Goal: Complete application form

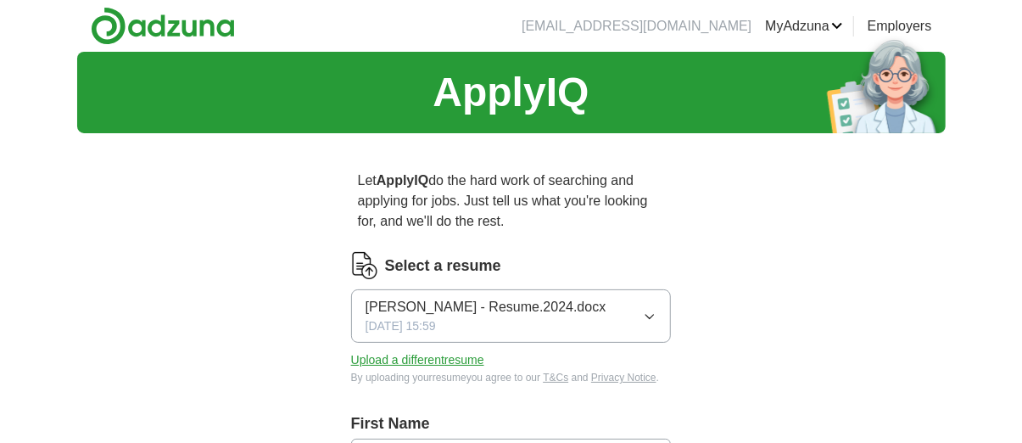
click at [583, 313] on span "[PERSON_NAME] - Resume.2024.docx" at bounding box center [485, 307] width 241 height 20
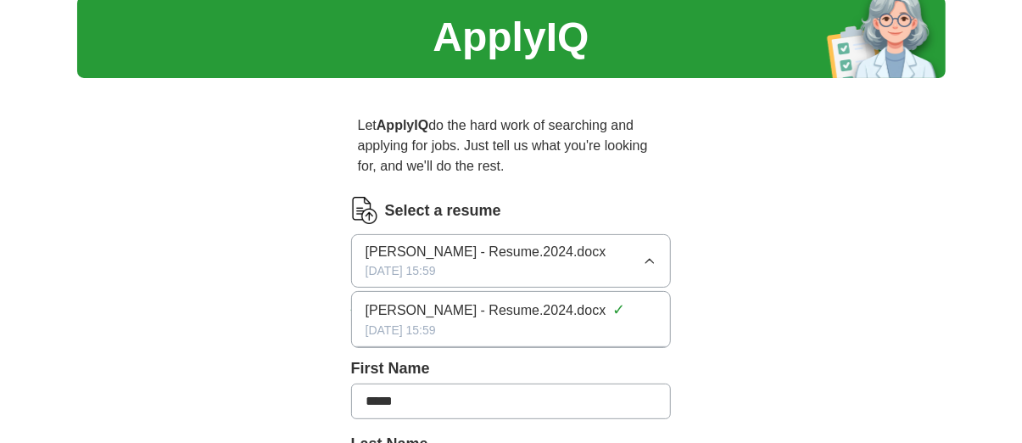
scroll to position [85, 0]
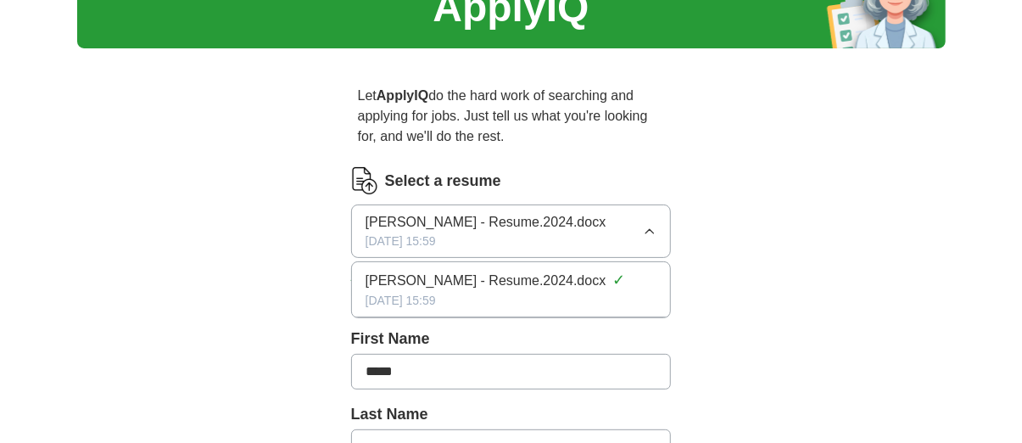
click at [365, 177] on img at bounding box center [364, 180] width 27 height 27
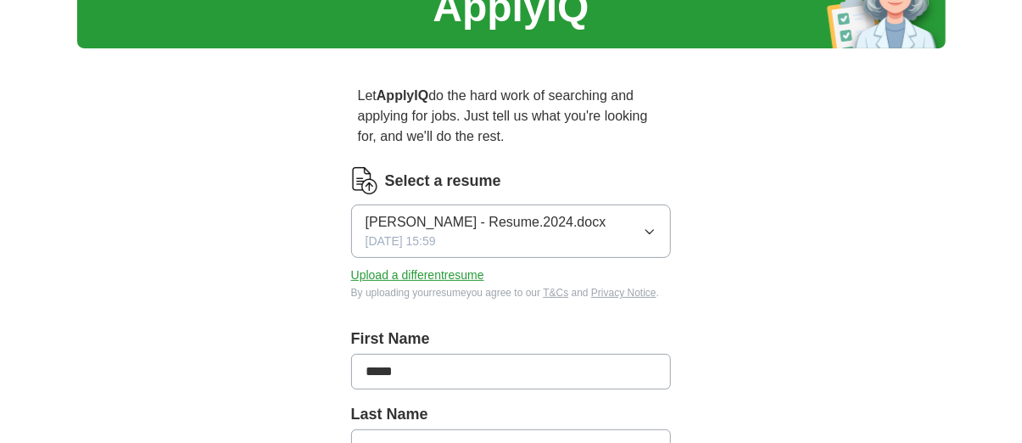
click at [365, 177] on img at bounding box center [364, 180] width 27 height 27
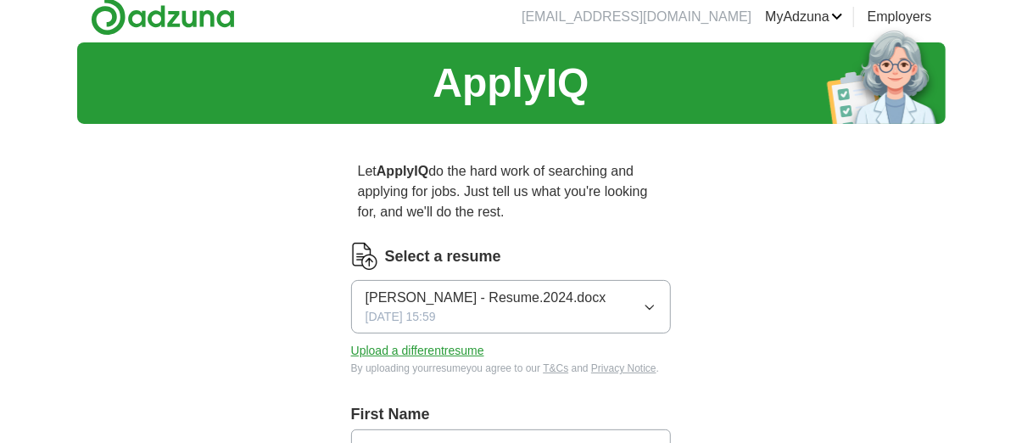
scroll to position [0, 0]
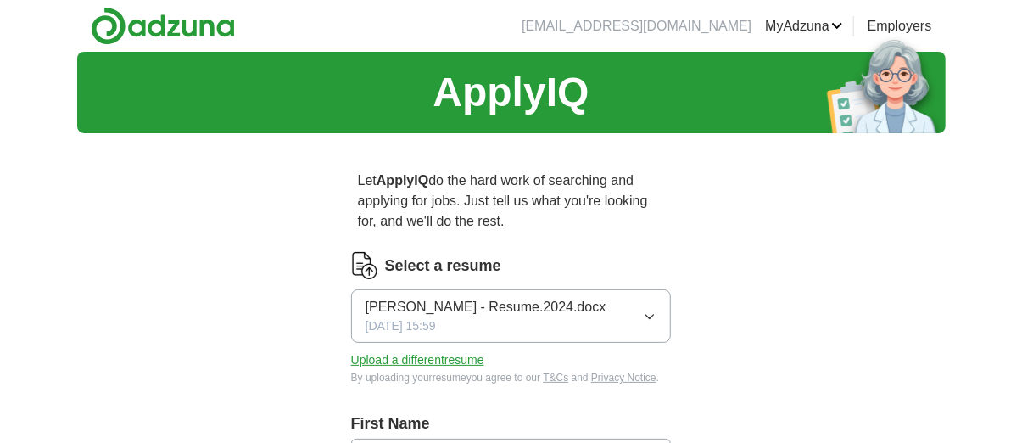
click at [451, 361] on button "Upload a different resume" at bounding box center [417, 360] width 133 height 18
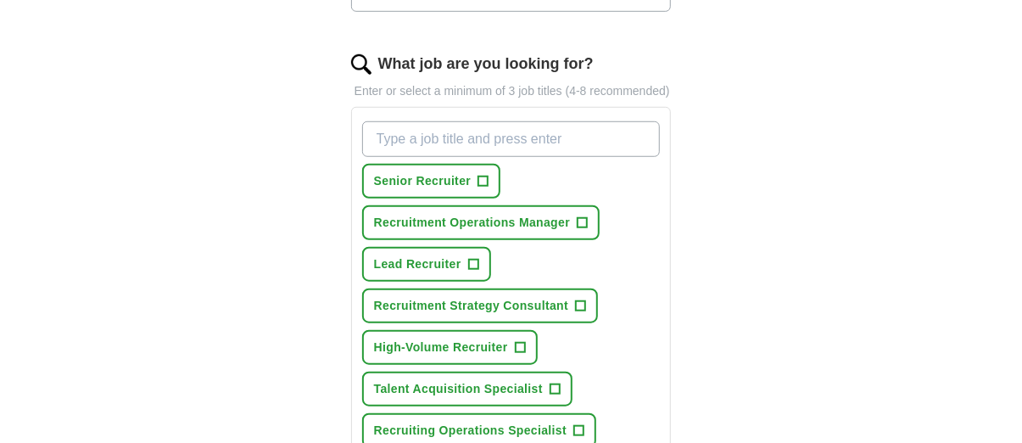
scroll to position [509, 0]
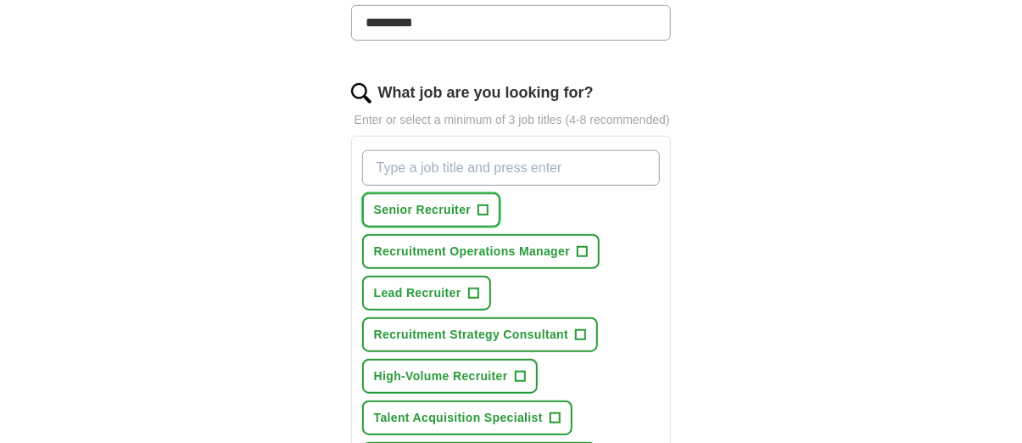
click at [486, 208] on span "+" at bounding box center [483, 211] width 10 height 14
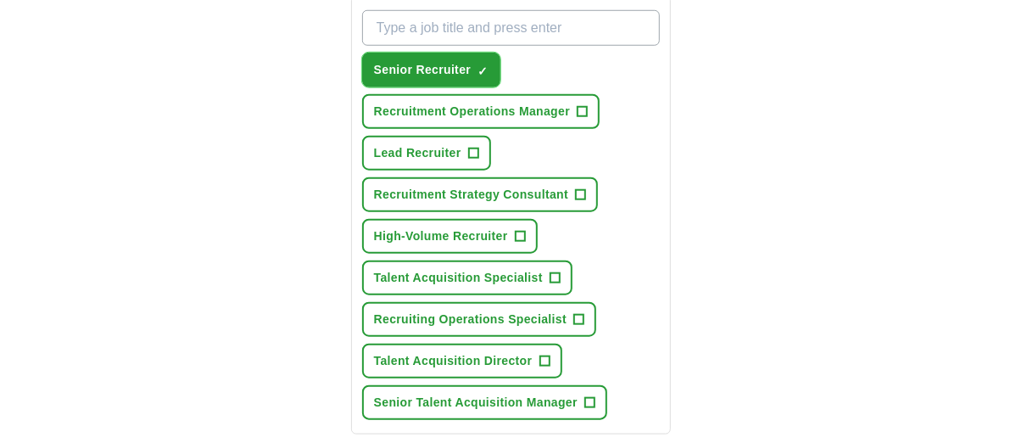
scroll to position [678, 0]
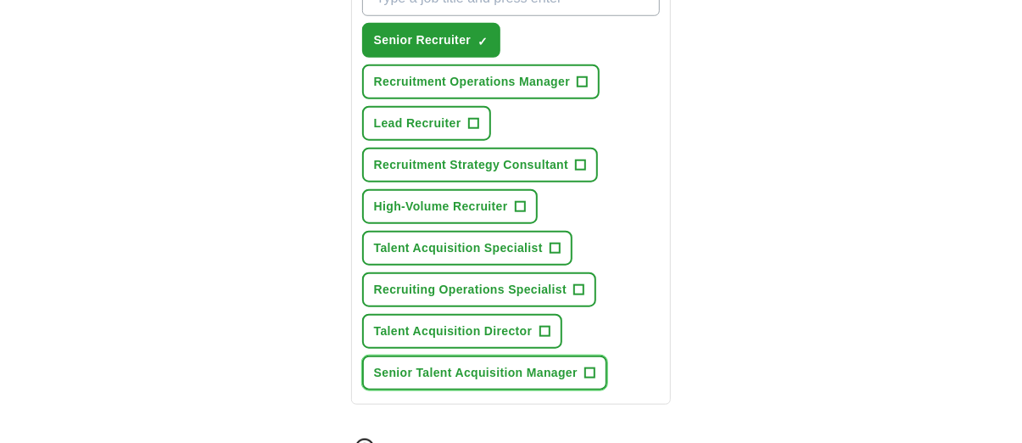
click at [593, 370] on span "+" at bounding box center [589, 373] width 10 height 14
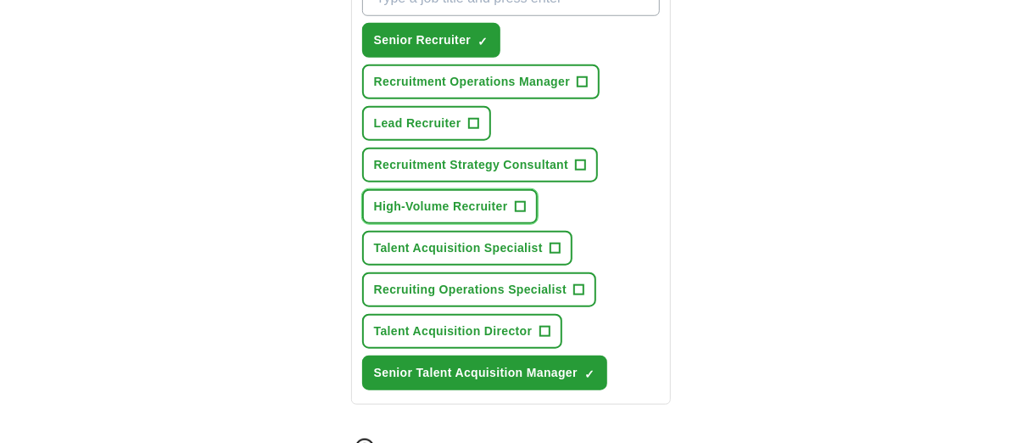
click at [524, 204] on span "+" at bounding box center [520, 207] width 10 height 14
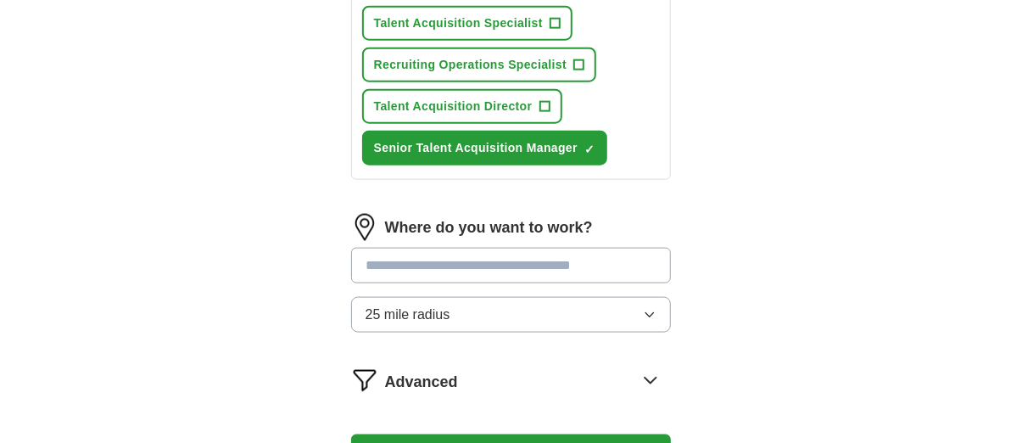
scroll to position [933, 0]
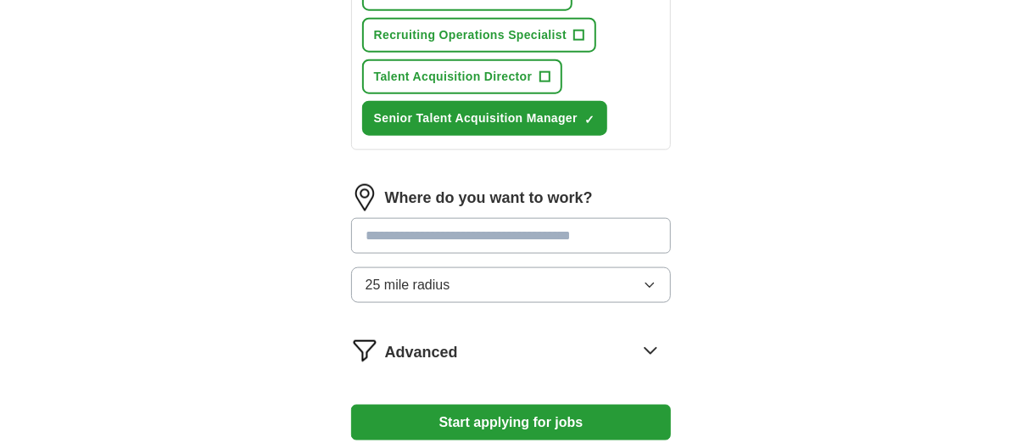
click at [414, 234] on input "text" at bounding box center [511, 236] width 321 height 36
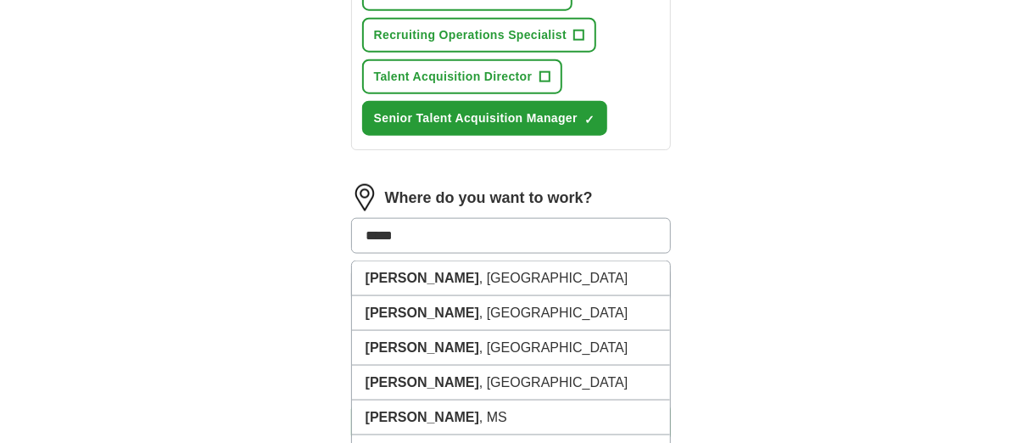
type input "*****"
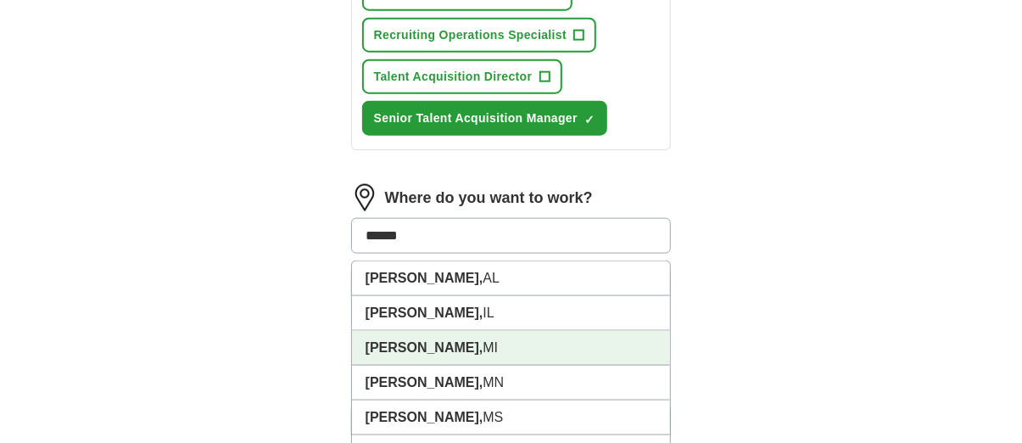
click at [395, 345] on strong "[PERSON_NAME]," at bounding box center [424, 347] width 118 height 14
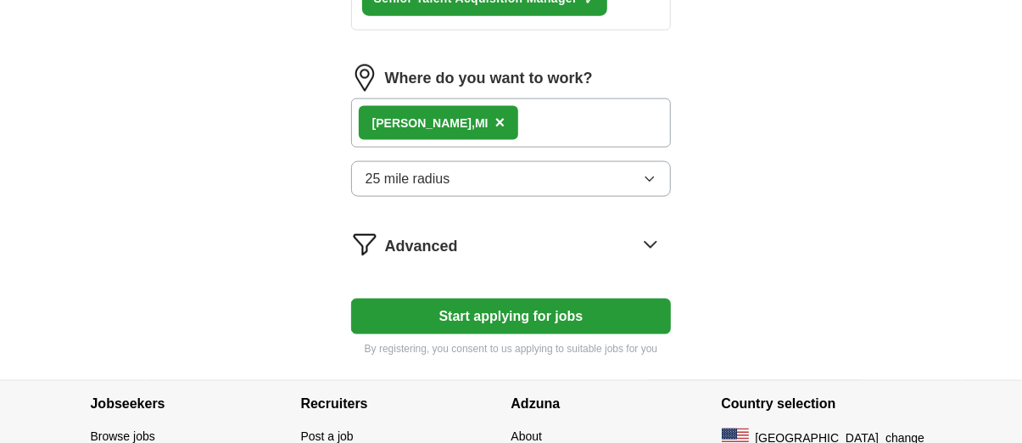
scroll to position [1102, 0]
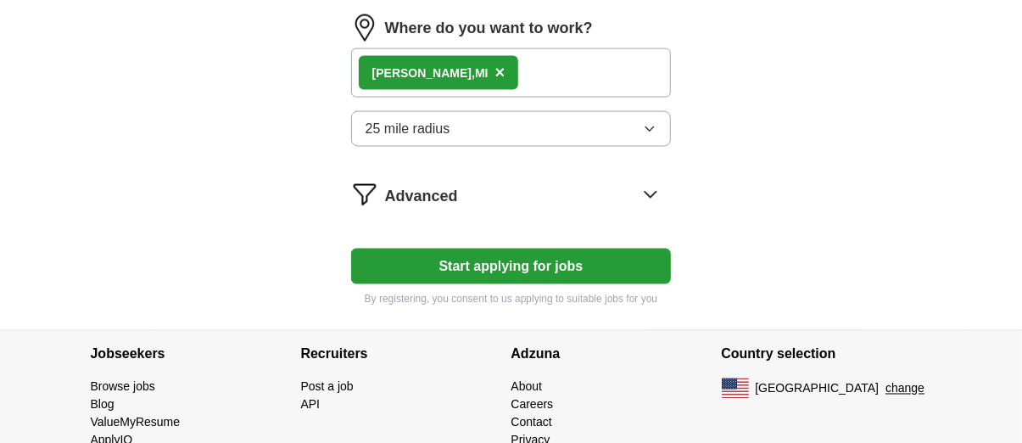
click at [650, 187] on icon at bounding box center [650, 194] width 27 height 27
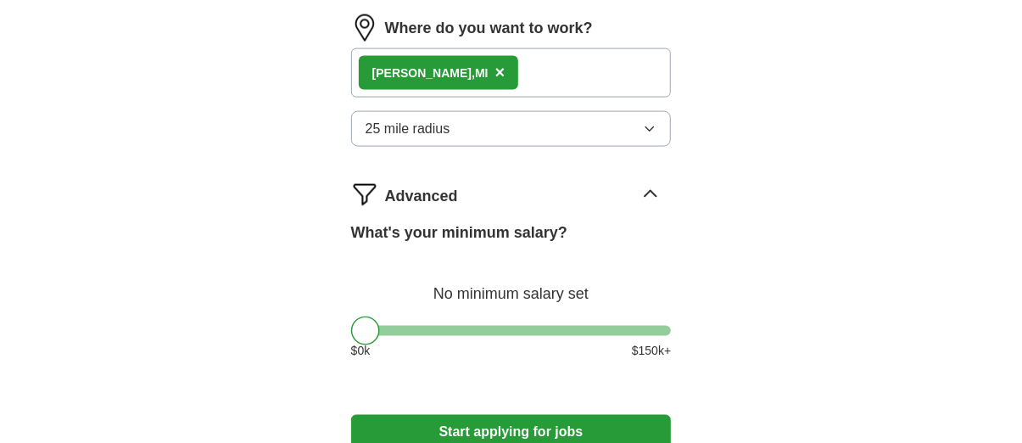
scroll to position [1187, 0]
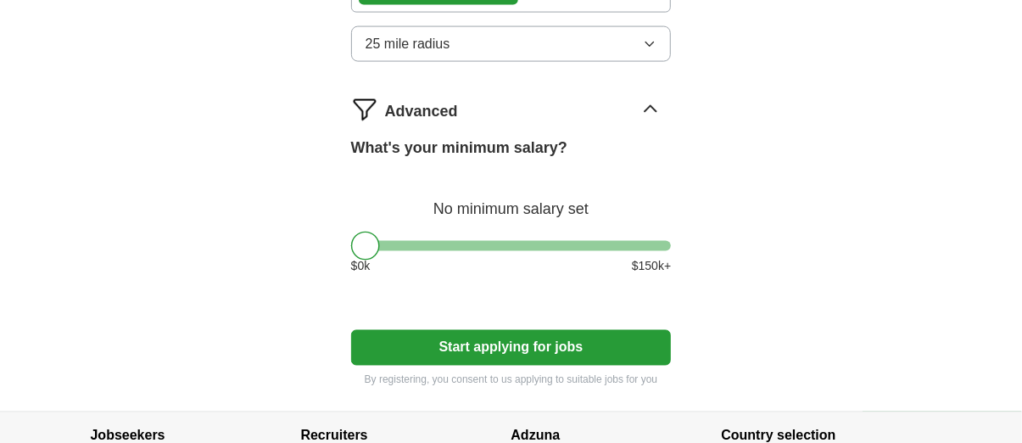
click at [559, 337] on button "Start applying for jobs" at bounding box center [511, 348] width 321 height 36
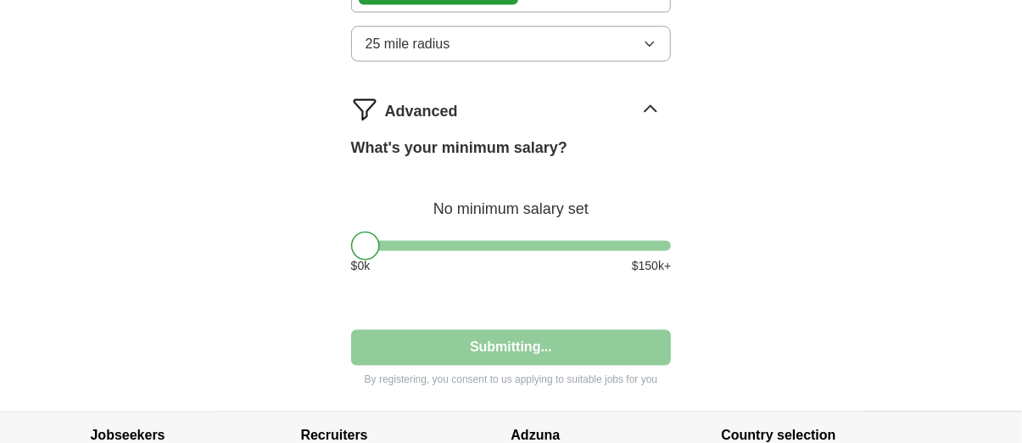
select select "**"
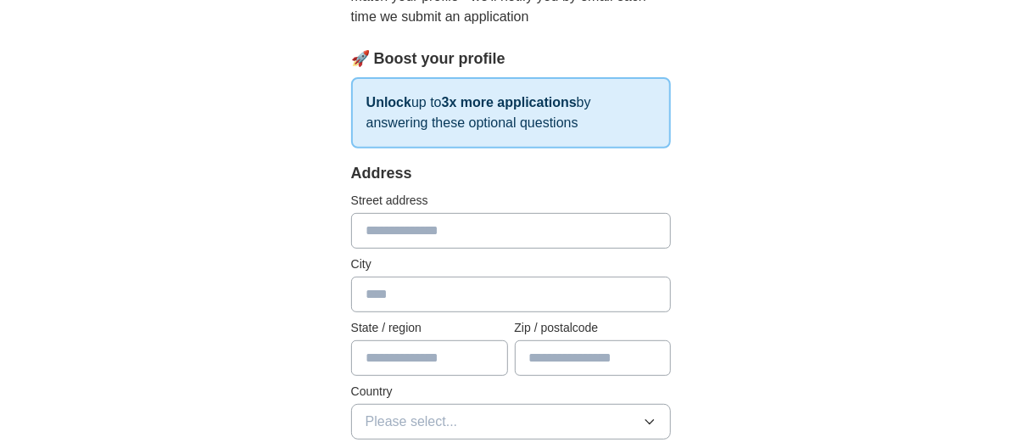
scroll to position [254, 0]
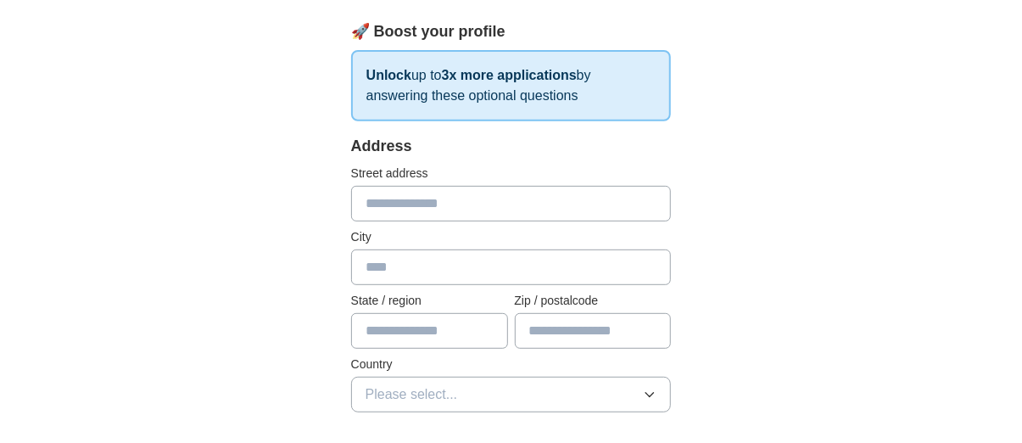
click at [491, 197] on input "text" at bounding box center [511, 204] width 321 height 36
type input "**********"
type input "****"
type input "**"
type input "*****"
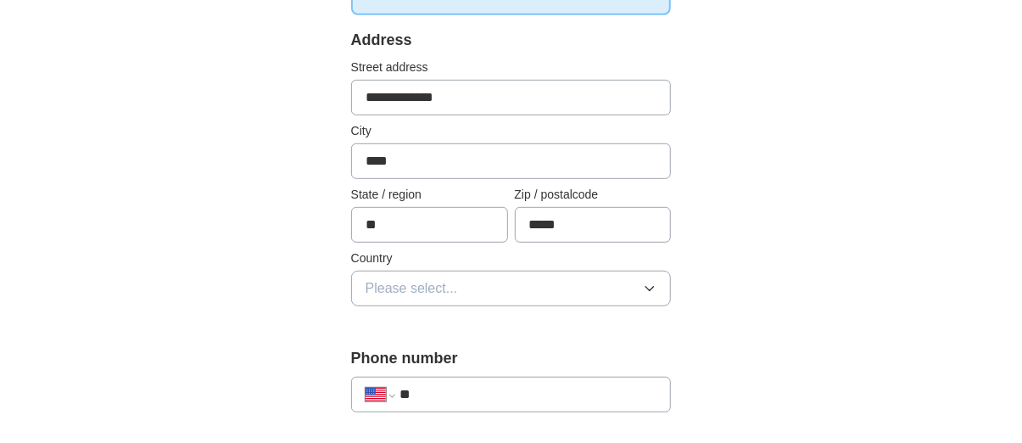
scroll to position [424, 0]
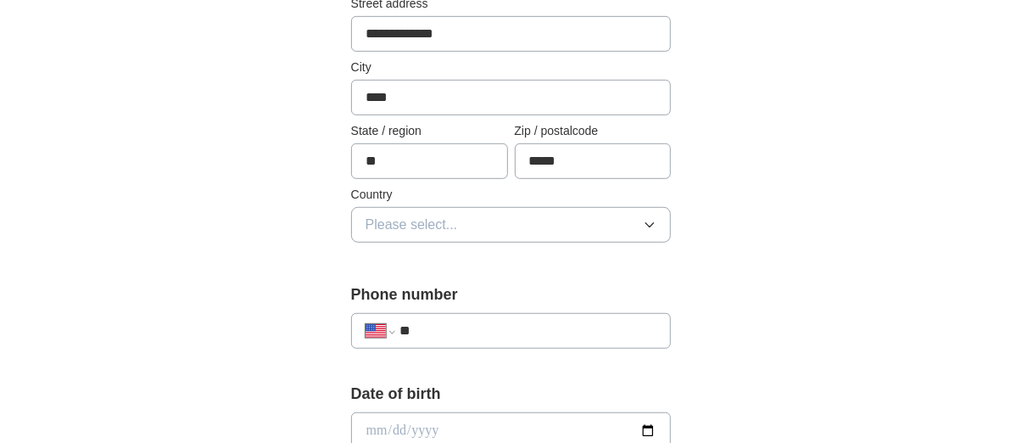
click at [396, 220] on span "Please select..." at bounding box center [411, 225] width 92 height 20
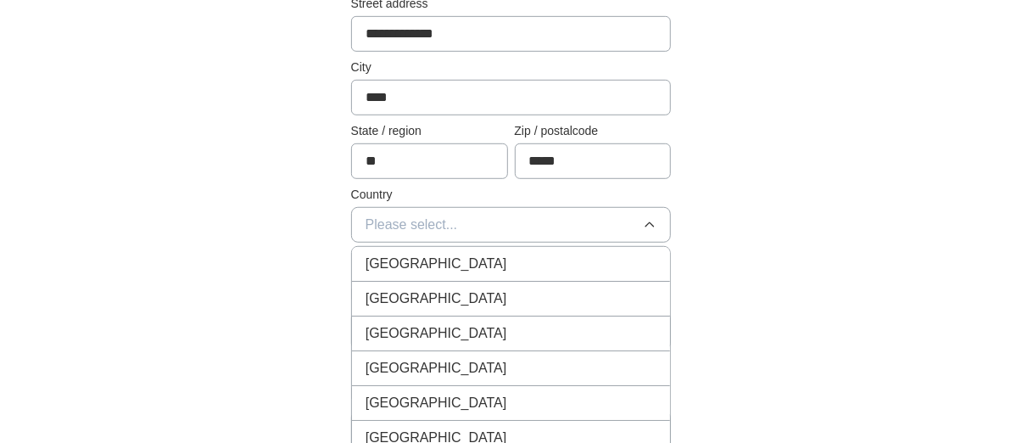
click at [493, 291] on div "[GEOGRAPHIC_DATA]" at bounding box center [511, 298] width 292 height 20
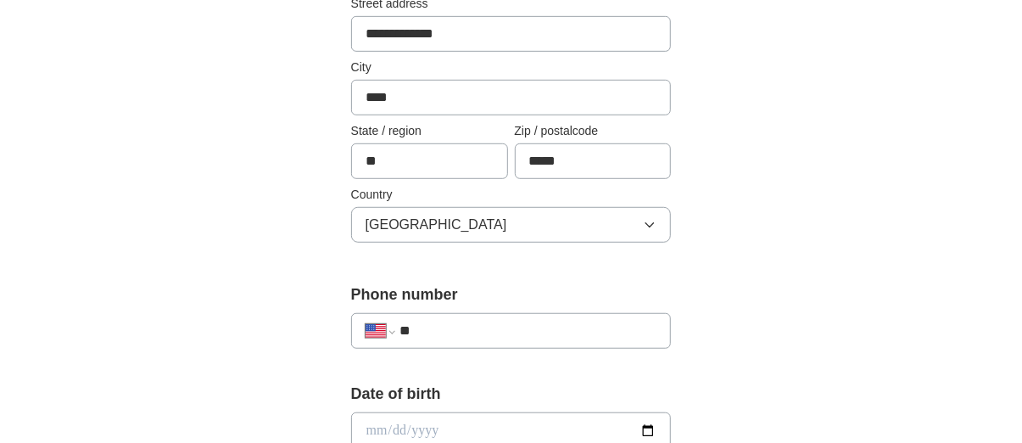
click at [472, 332] on input "**" at bounding box center [528, 331] width 258 height 20
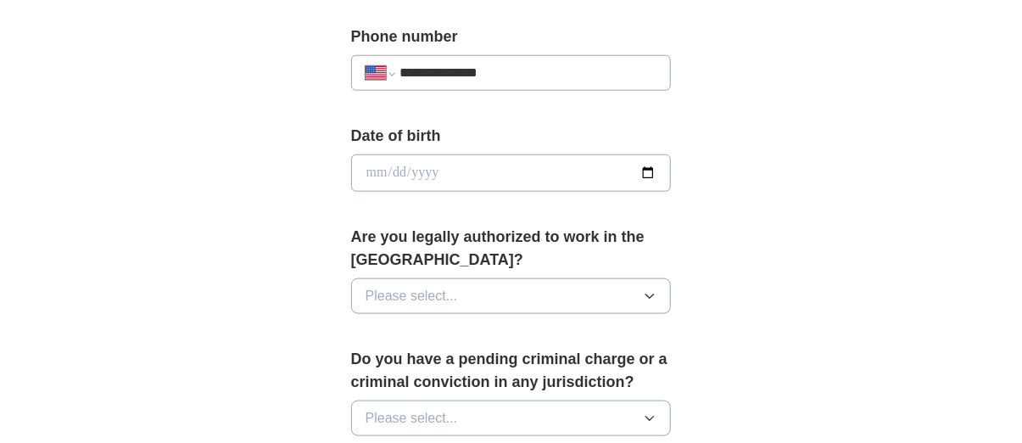
scroll to position [763, 0]
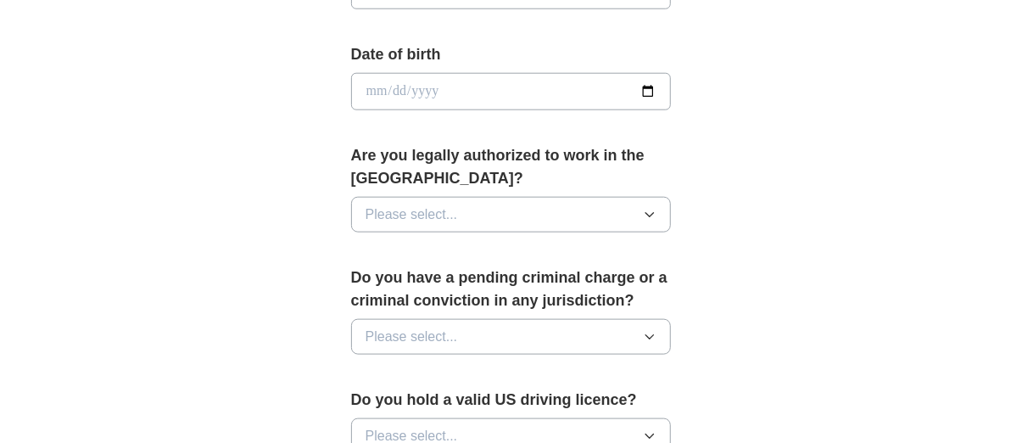
type input "**********"
click at [431, 217] on span "Please select..." at bounding box center [411, 214] width 92 height 20
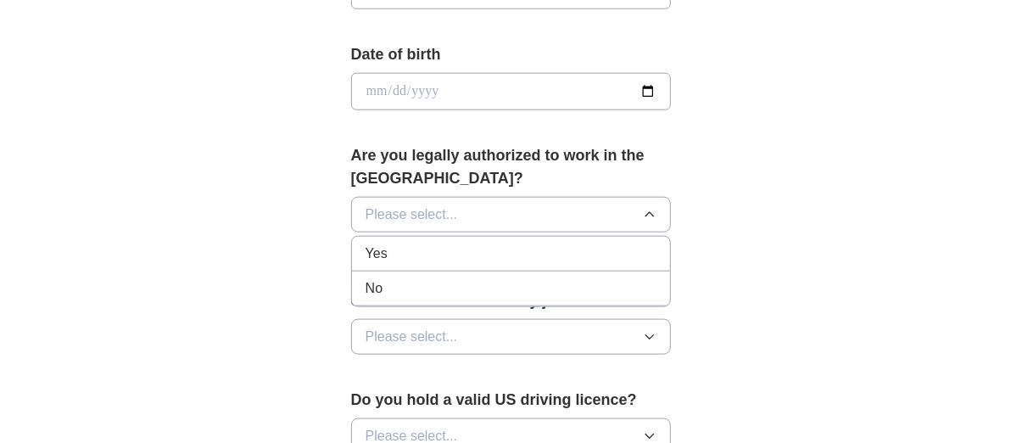
click at [431, 254] on div "Yes" at bounding box center [511, 253] width 292 height 20
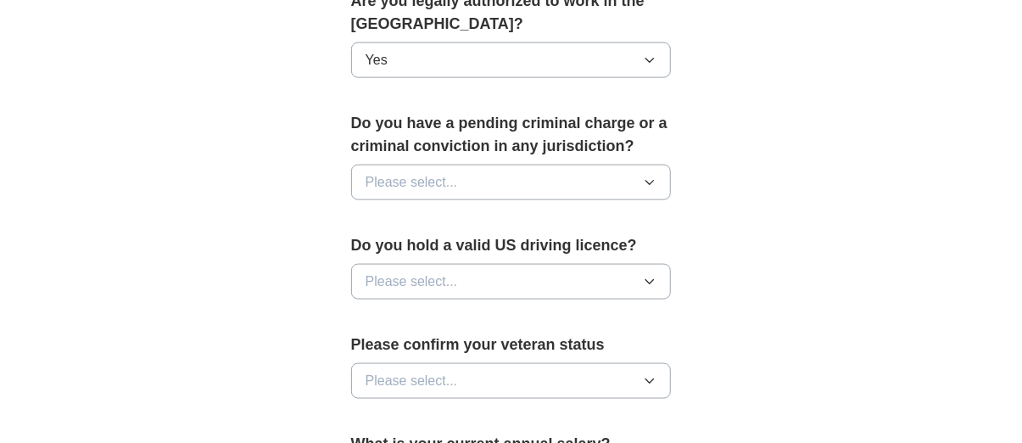
scroll to position [933, 0]
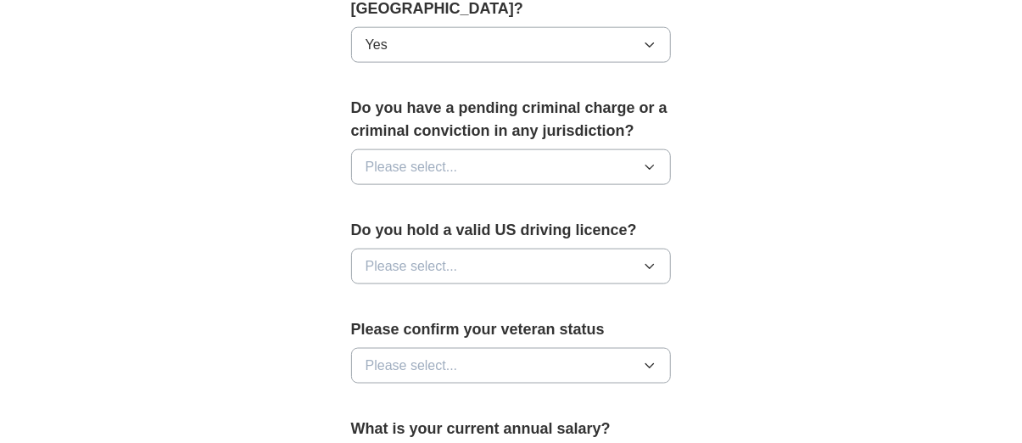
click at [466, 172] on button "Please select..." at bounding box center [511, 167] width 321 height 36
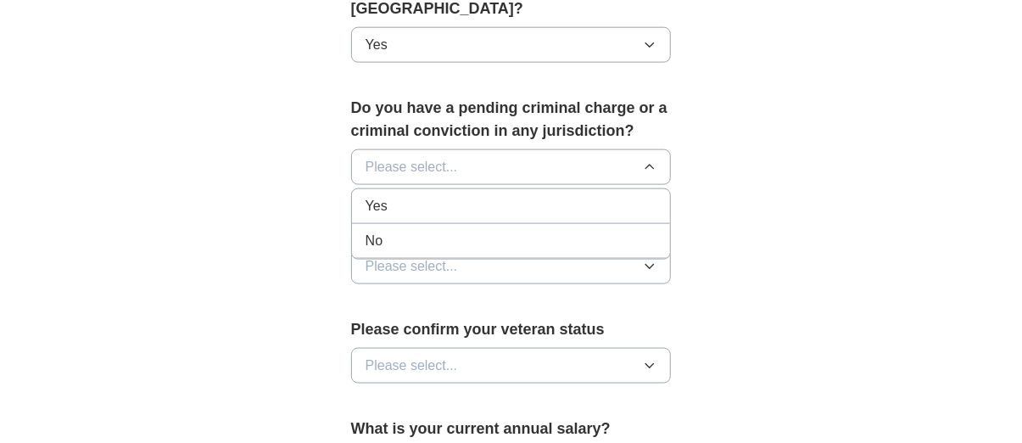
click at [451, 236] on div "No" at bounding box center [511, 241] width 292 height 20
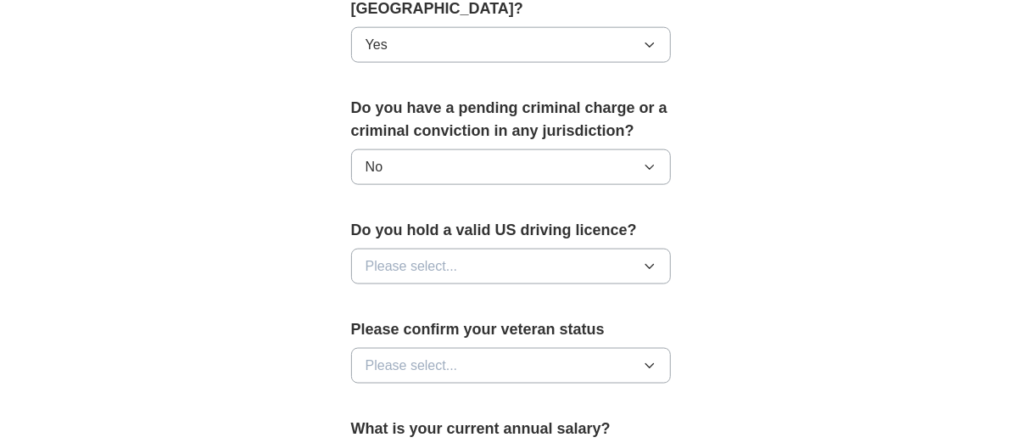
click at [444, 259] on span "Please select..." at bounding box center [411, 266] width 92 height 20
click at [444, 295] on div "Yes" at bounding box center [511, 305] width 292 height 20
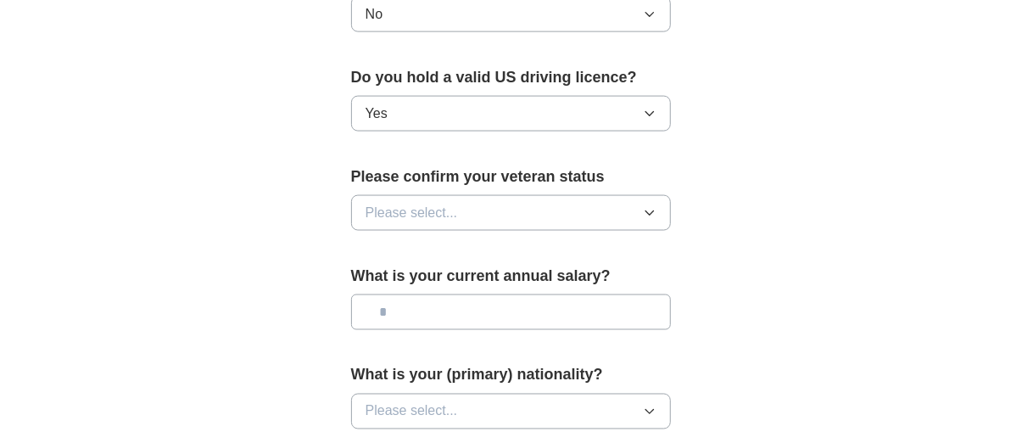
scroll to position [1102, 0]
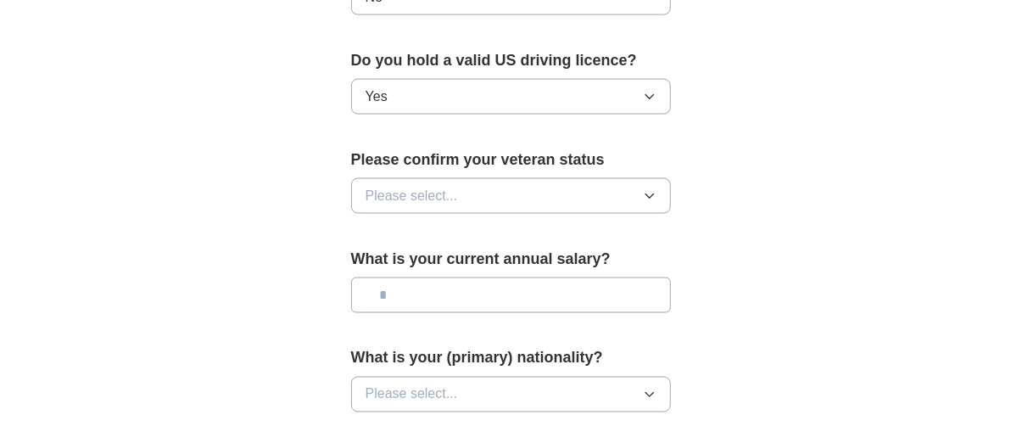
click at [490, 199] on button "Please select..." at bounding box center [511, 196] width 321 height 36
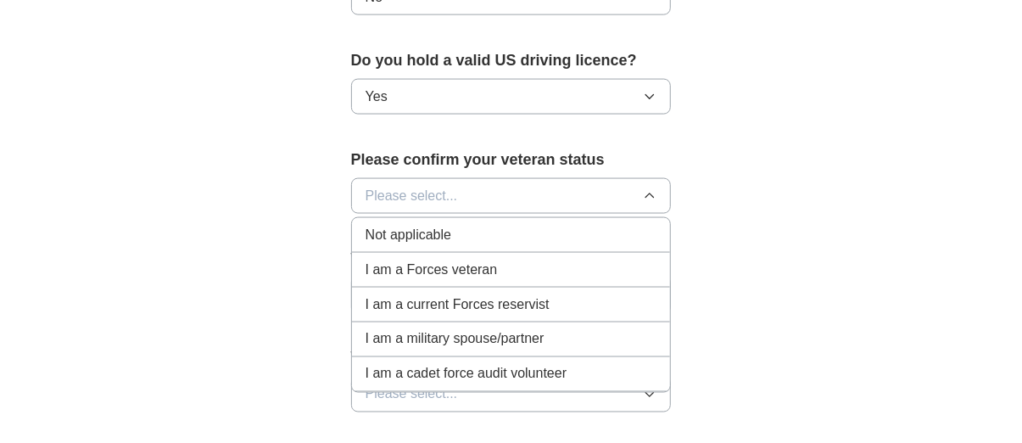
click at [475, 240] on div "Not applicable" at bounding box center [511, 235] width 292 height 20
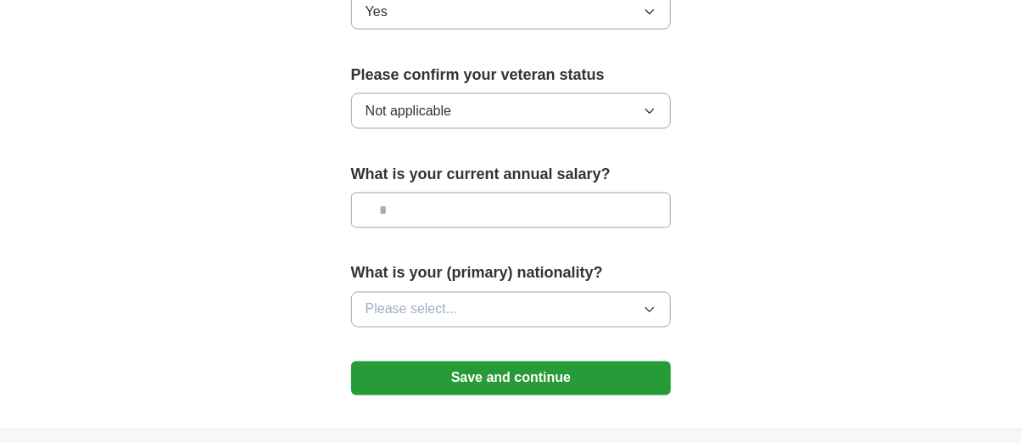
scroll to position [1272, 0]
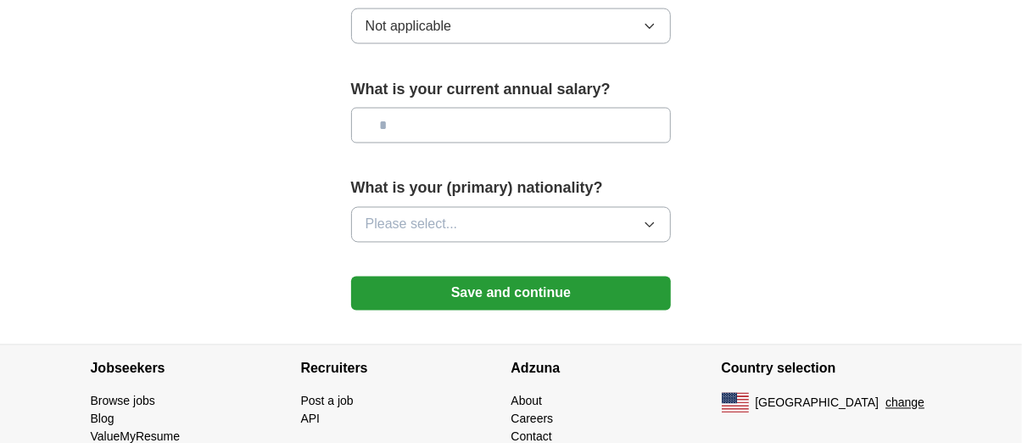
click at [485, 229] on button "Please select..." at bounding box center [511, 225] width 321 height 36
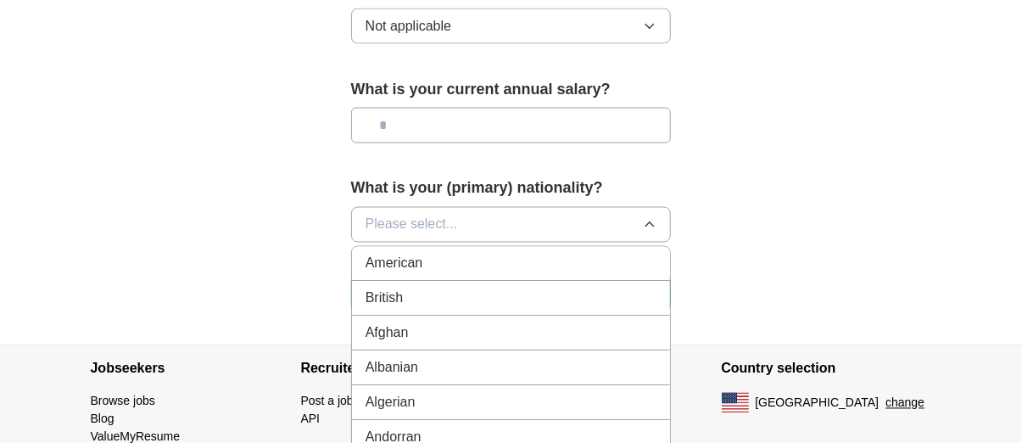
click at [395, 262] on span "American" at bounding box center [394, 264] width 58 height 20
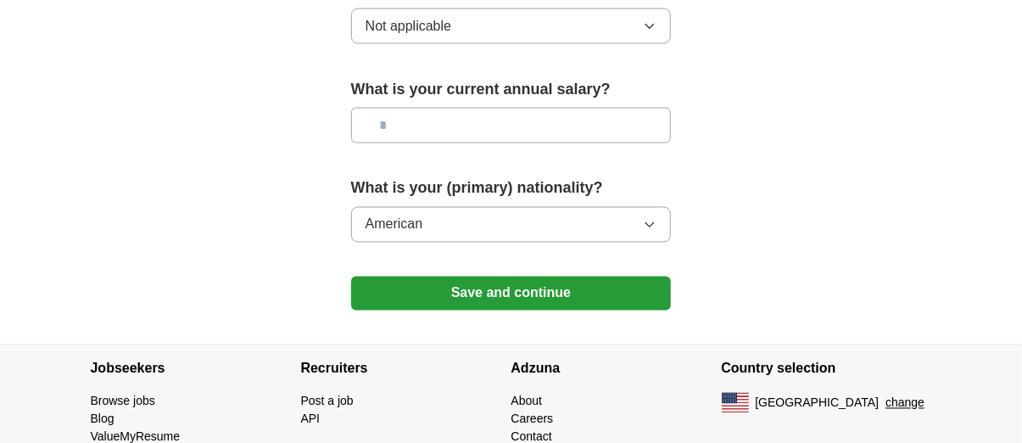
click at [486, 293] on button "Save and continue" at bounding box center [511, 293] width 321 height 34
